Goal: Task Accomplishment & Management: Manage account settings

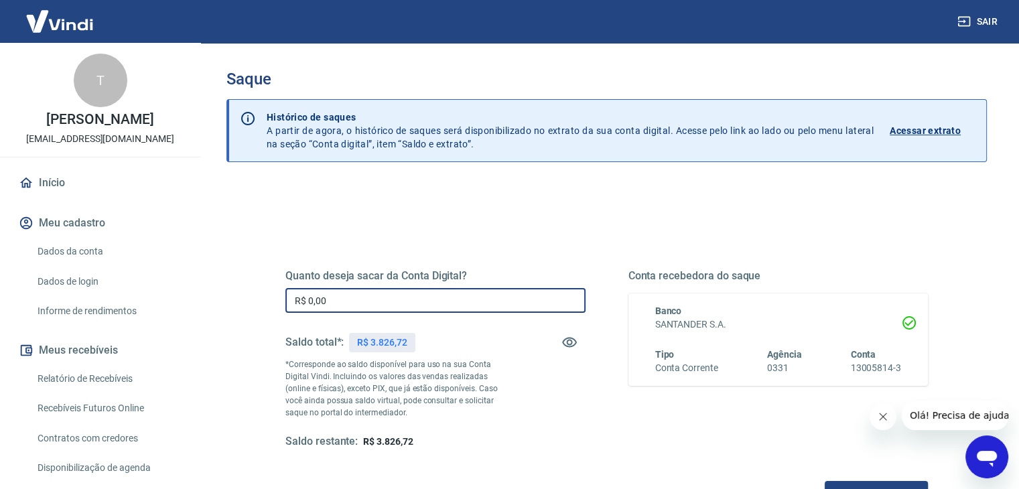
click at [337, 308] on input "R$ 0,00" at bounding box center [436, 300] width 300 height 25
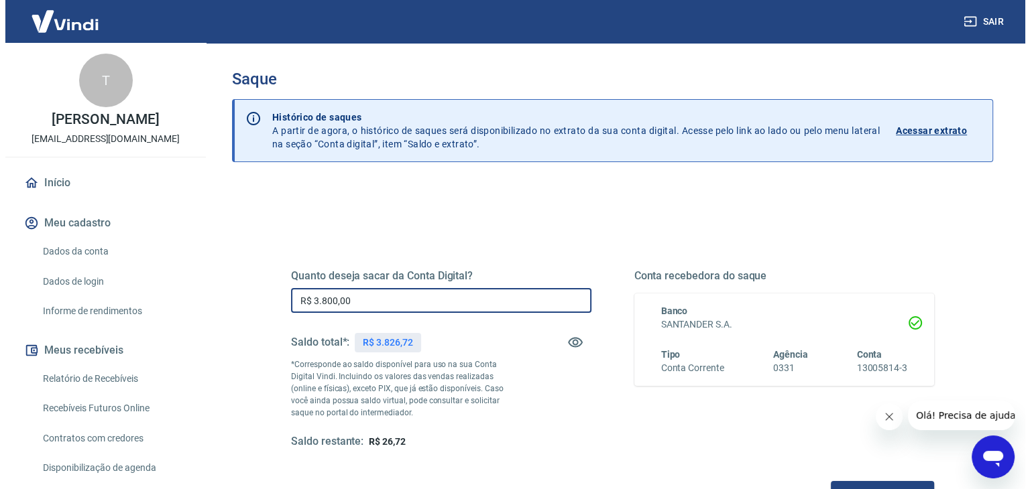
scroll to position [173, 0]
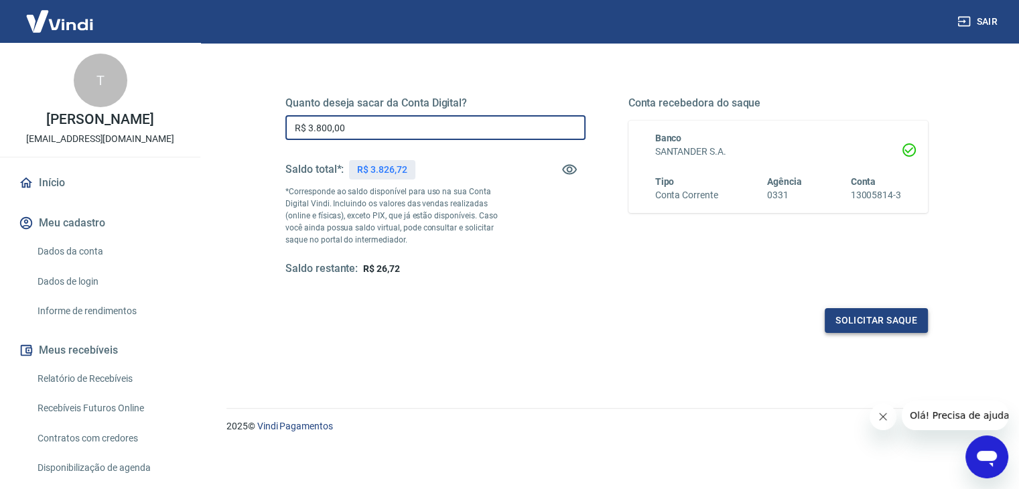
type input "R$ 3.800,00"
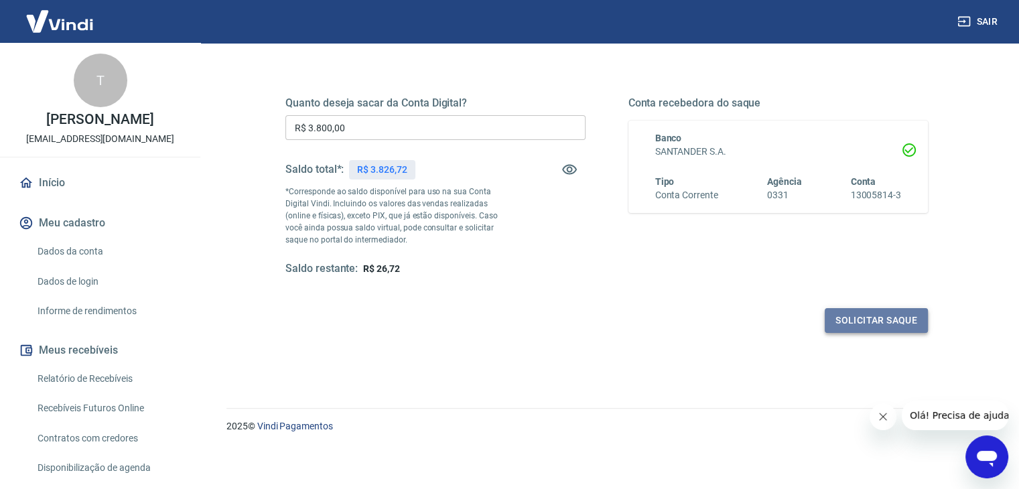
click at [853, 312] on button "Solicitar saque" at bounding box center [876, 320] width 103 height 25
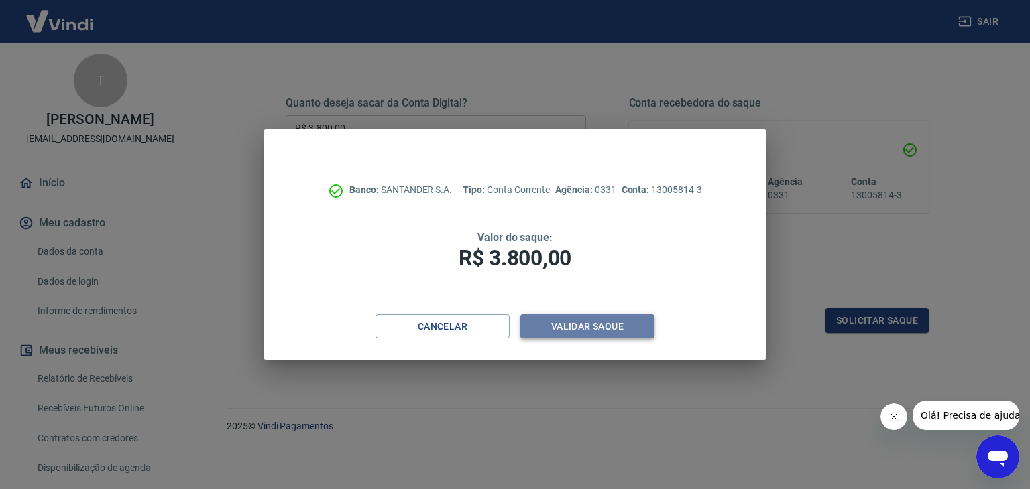
click at [561, 317] on button "Validar saque" at bounding box center [587, 326] width 134 height 25
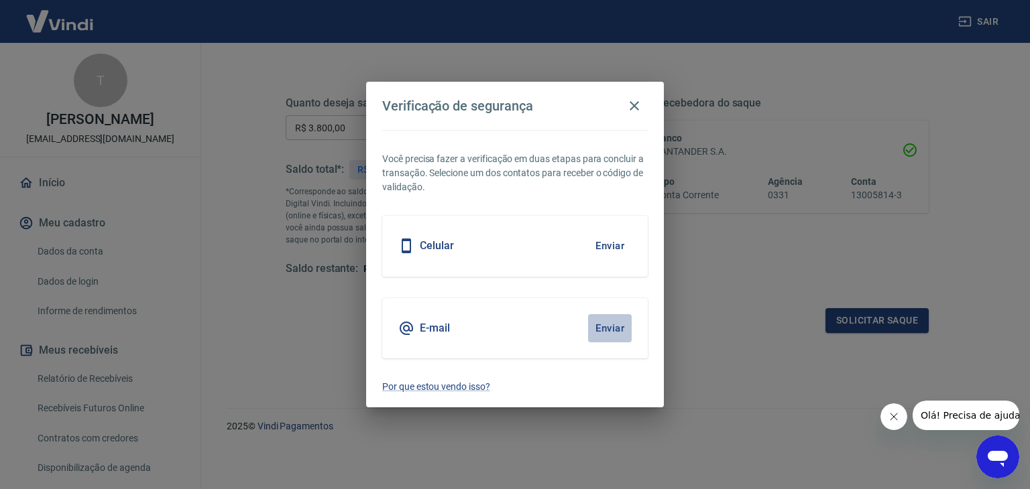
click at [603, 325] on button "Enviar" at bounding box center [610, 328] width 44 height 28
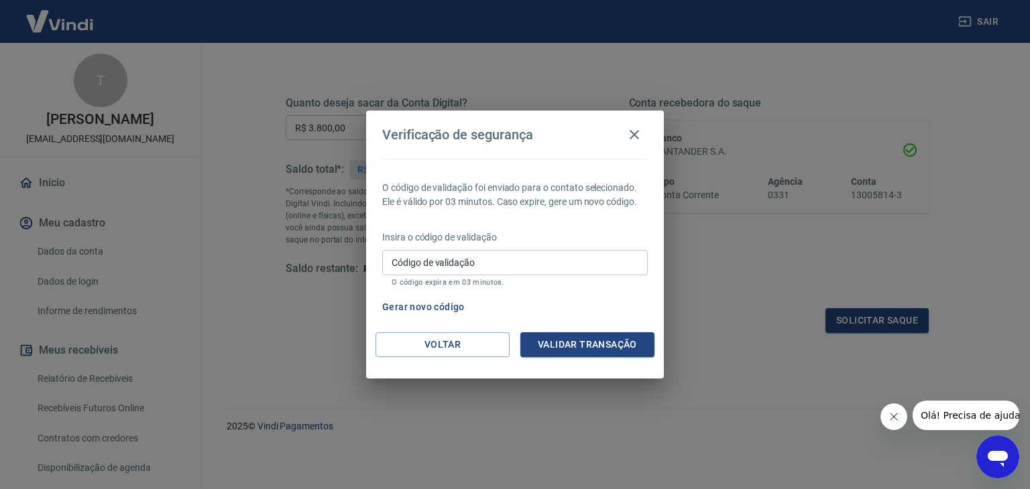
click at [563, 272] on input "Código de validação" at bounding box center [514, 262] width 265 height 25
type input "729097"
click at [606, 352] on button "Validar transação" at bounding box center [587, 344] width 134 height 25
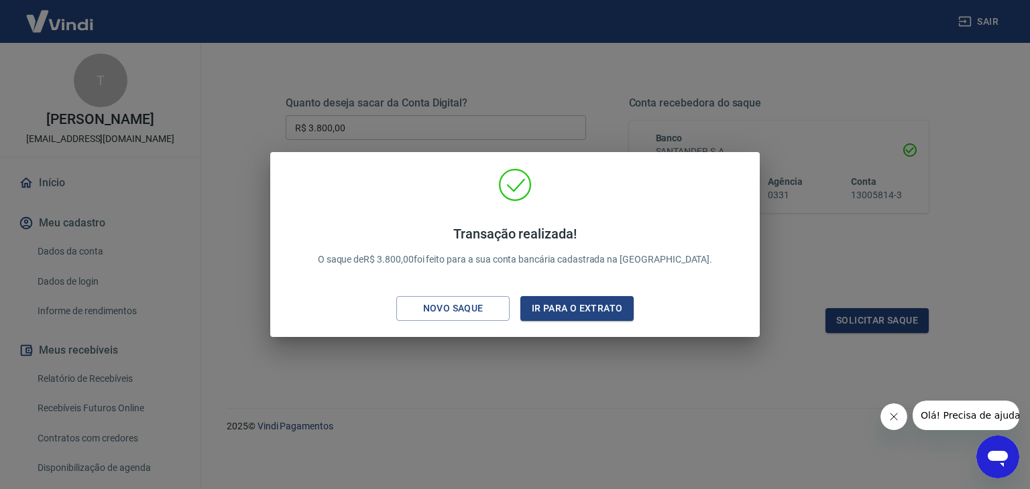
click at [474, 432] on div "Transação realizada! O saque de R$ 3.800,00 foi feito para a sua conta bancária…" at bounding box center [515, 244] width 1030 height 489
